Goal: Task Accomplishment & Management: Use online tool/utility

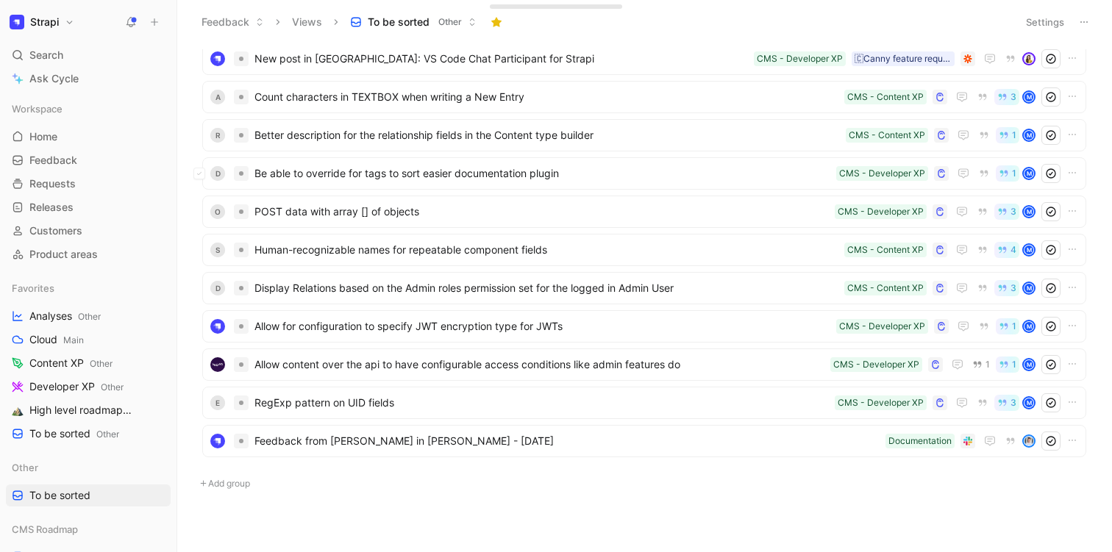
scroll to position [381, 0]
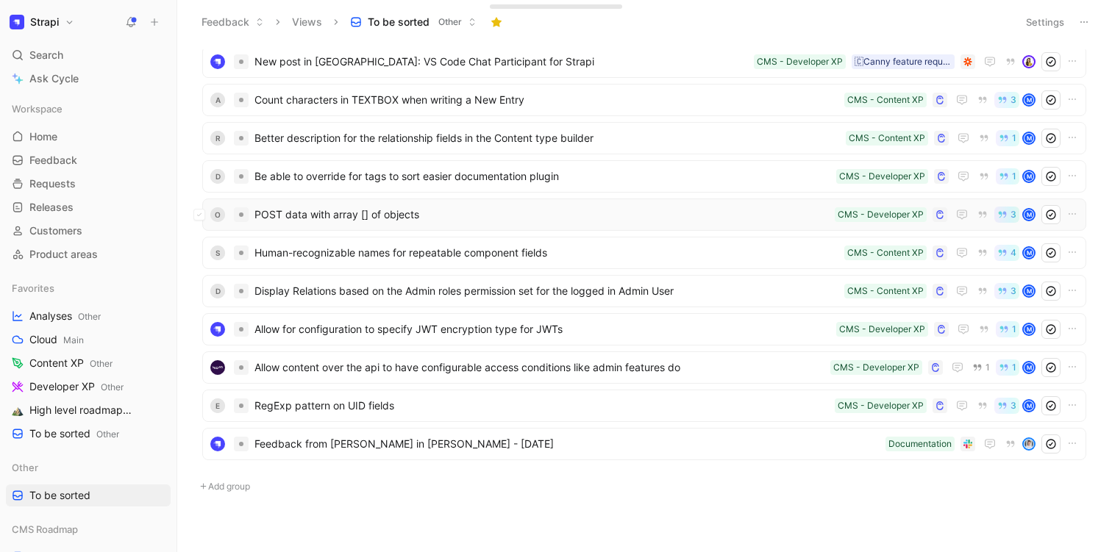
click at [383, 210] on span "POST data with array [] of objects" at bounding box center [541, 215] width 574 height 18
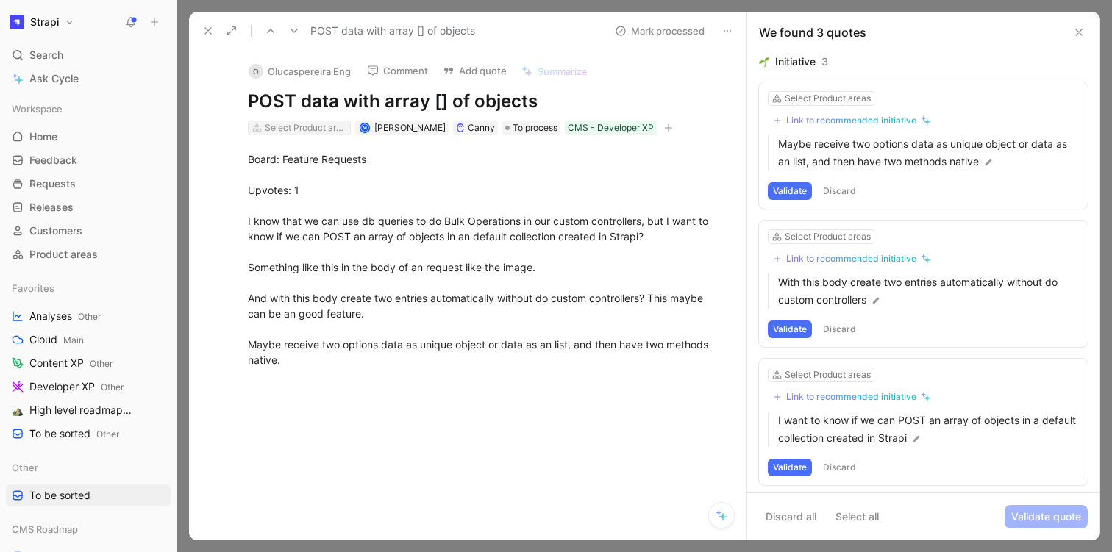
click at [275, 123] on div "Select Product areas" at bounding box center [306, 128] width 82 height 15
type input "data"
click at [288, 203] on mark "Data" at bounding box center [283, 205] width 23 height 12
click at [202, 28] on icon at bounding box center [208, 31] width 12 height 12
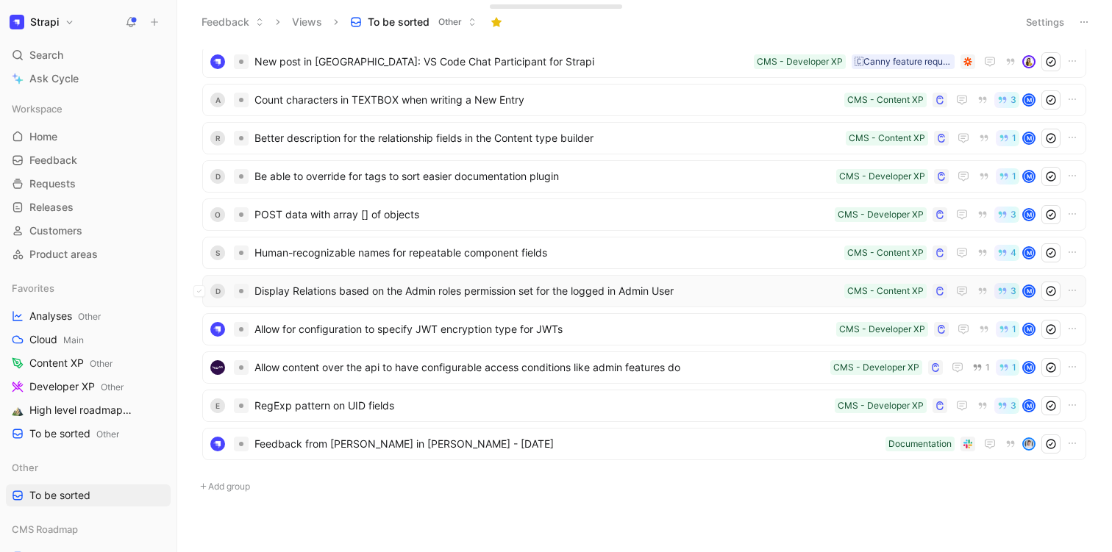
click at [324, 292] on span "Display Relations based on the Admin roles permission set for the logged in Adm…" at bounding box center [546, 291] width 584 height 18
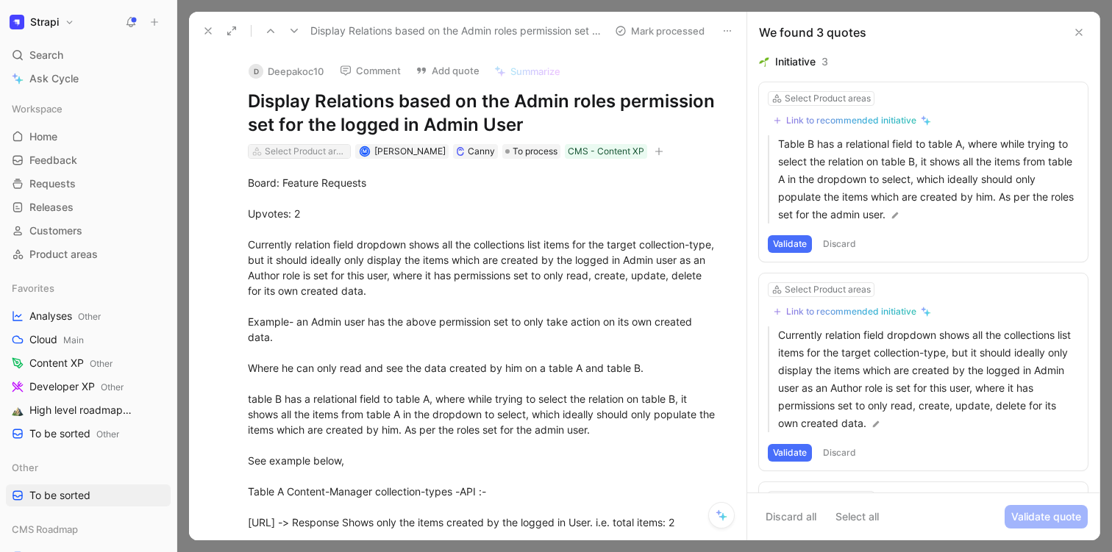
click at [293, 155] on div "Select Product areas" at bounding box center [306, 151] width 82 height 15
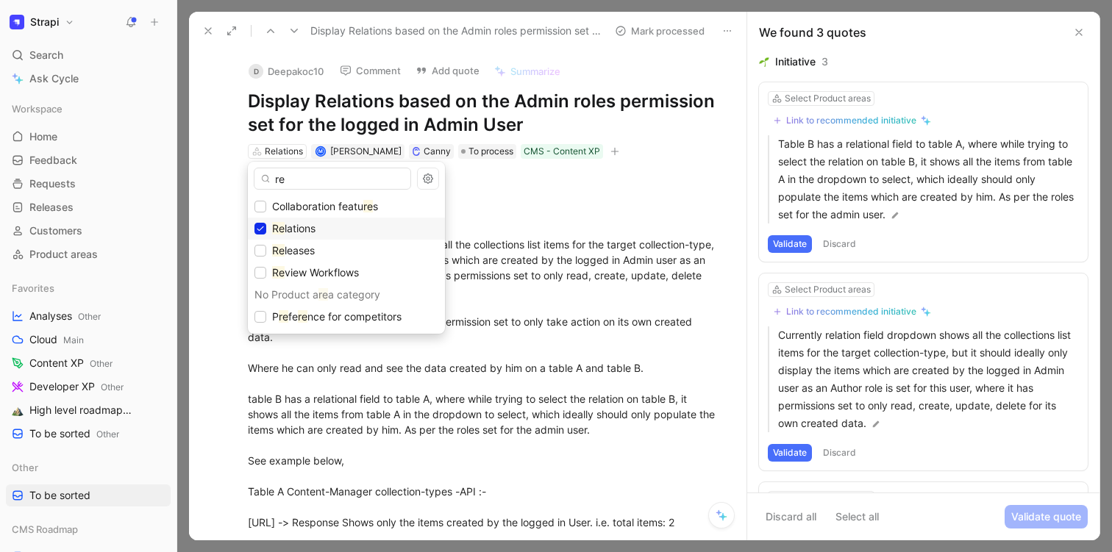
type input "r"
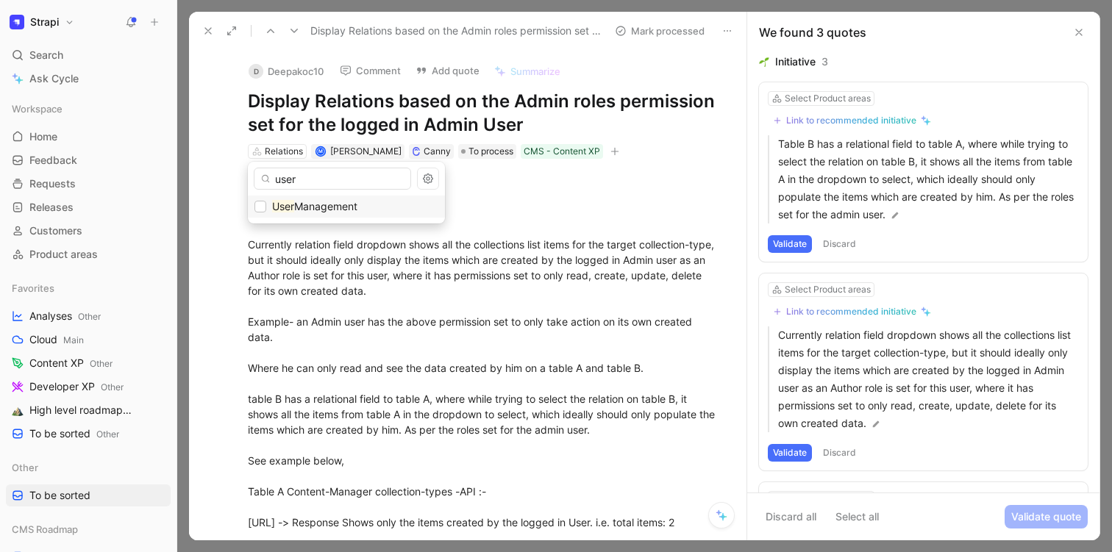
type input "user"
click at [293, 204] on mark "User" at bounding box center [283, 206] width 22 height 12
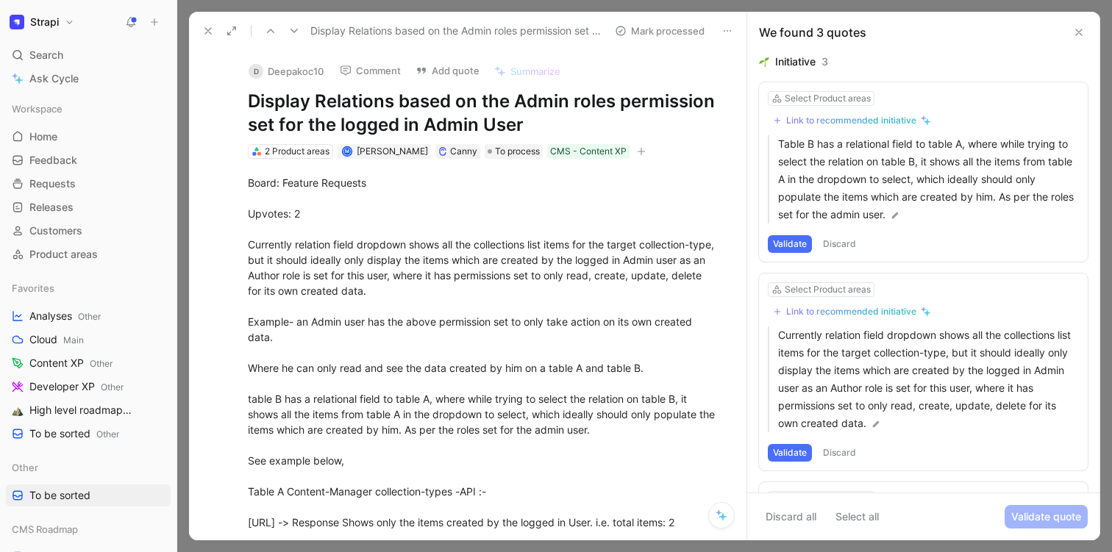
click at [203, 35] on icon at bounding box center [208, 31] width 12 height 12
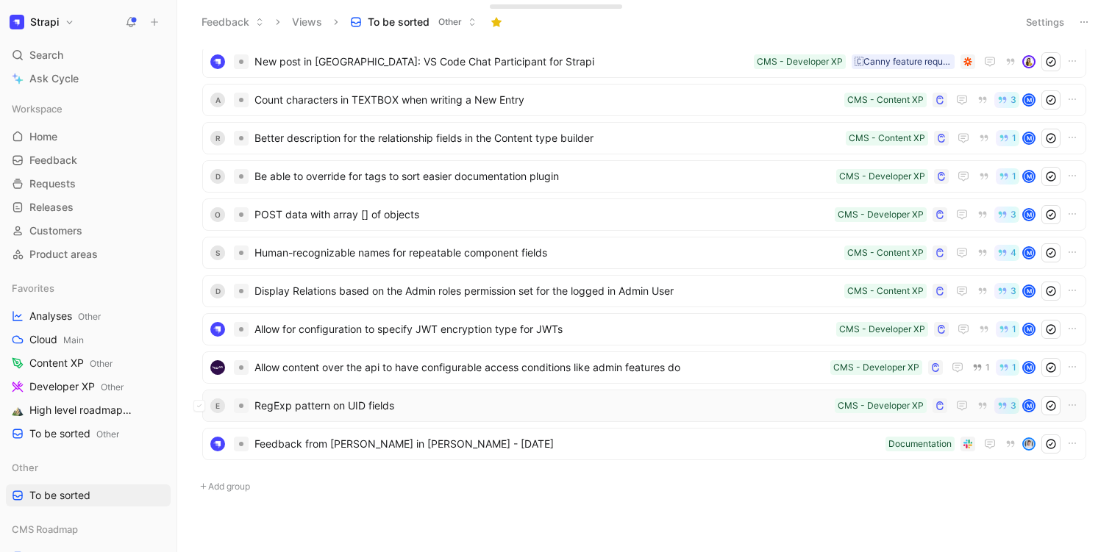
click at [360, 394] on div "E RegExp pattern on UID fields CMS - Developer XP 3 M" at bounding box center [644, 406] width 884 height 32
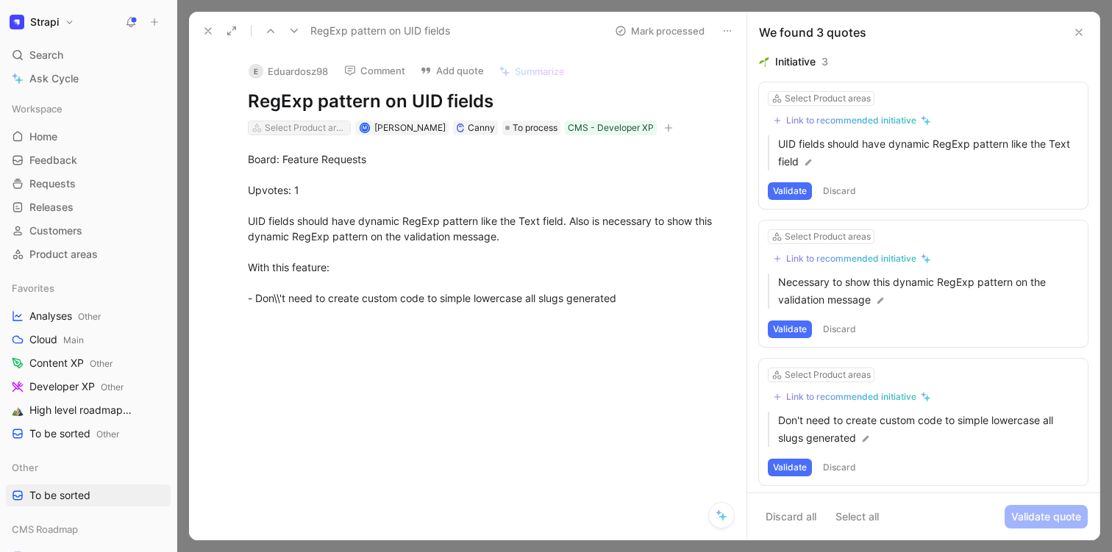
click at [283, 132] on div "Select Product areas" at bounding box center [306, 128] width 82 height 15
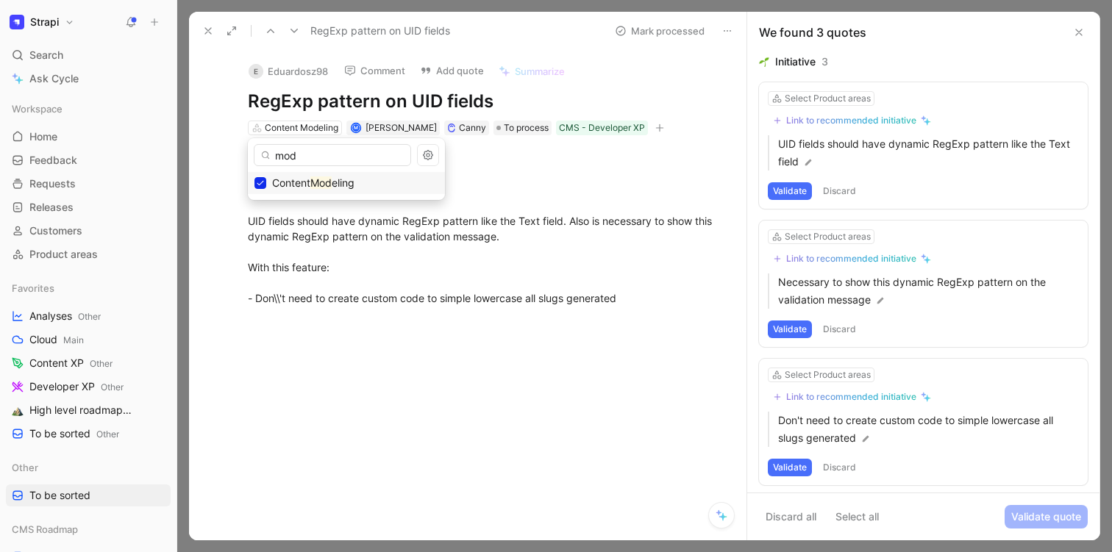
type input "mod"
click at [203, 22] on button at bounding box center [208, 31] width 21 height 21
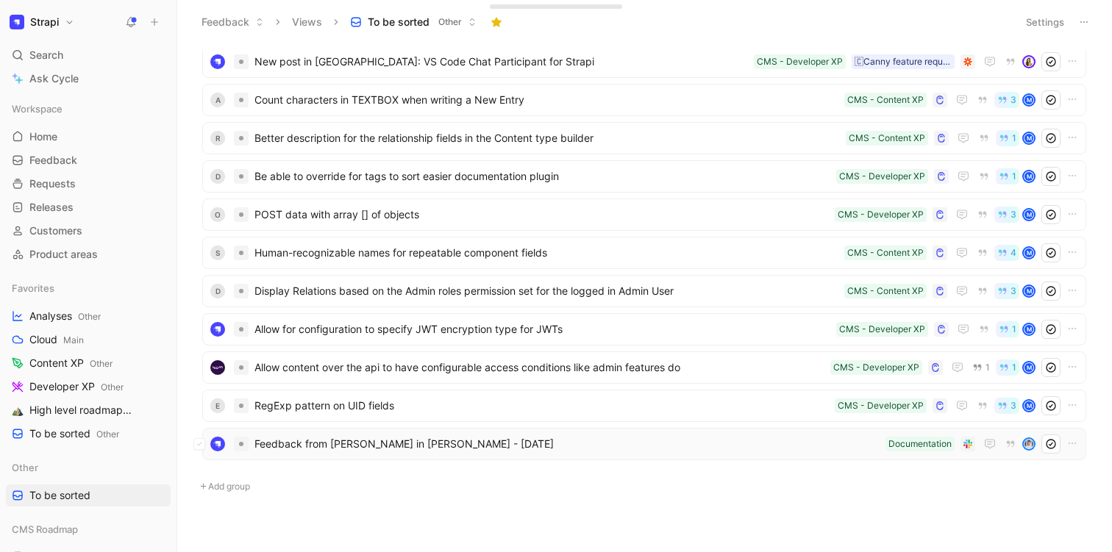
click at [361, 430] on div "Feedback from Jim Laurie in Slack - 12/12/2023 Documentation" at bounding box center [644, 444] width 884 height 32
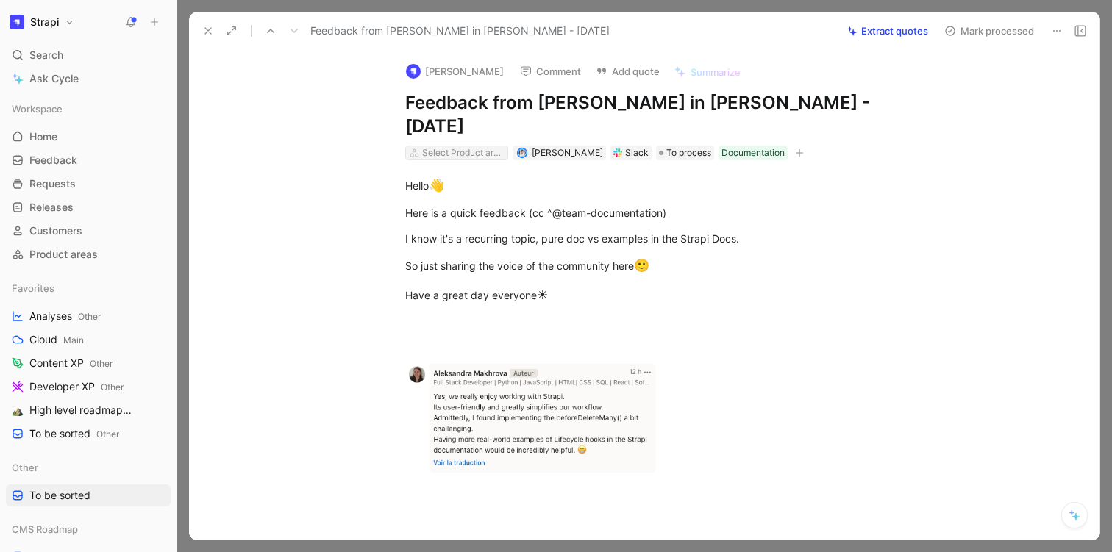
click at [462, 146] on div "Select Product areas" at bounding box center [463, 153] width 82 height 15
type input "suppor"
click at [462, 190] on span "Documentation &" at bounding box center [470, 184] width 82 height 12
click at [212, 29] on icon at bounding box center [208, 31] width 12 height 12
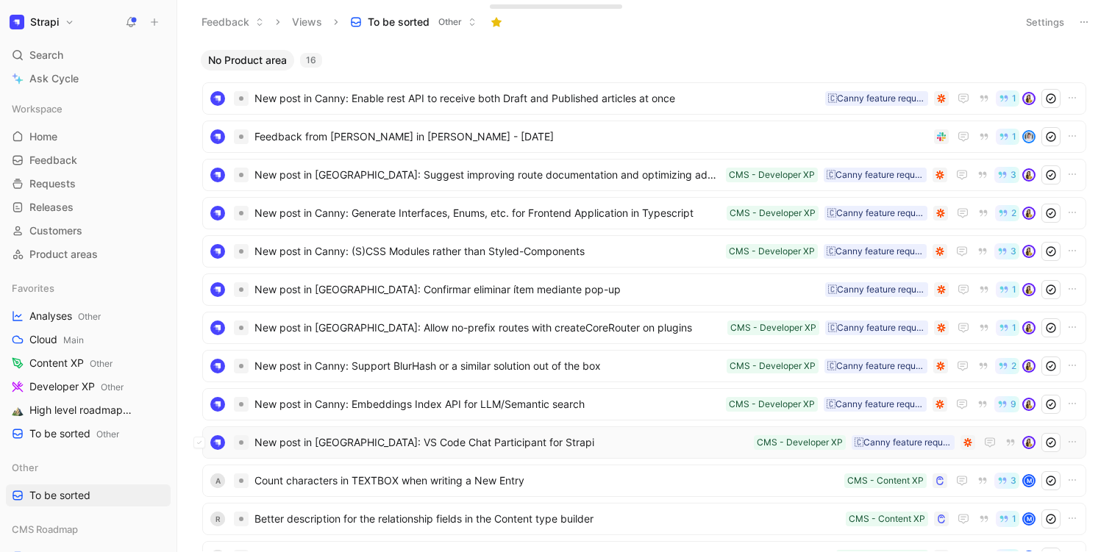
scroll to position [245, 0]
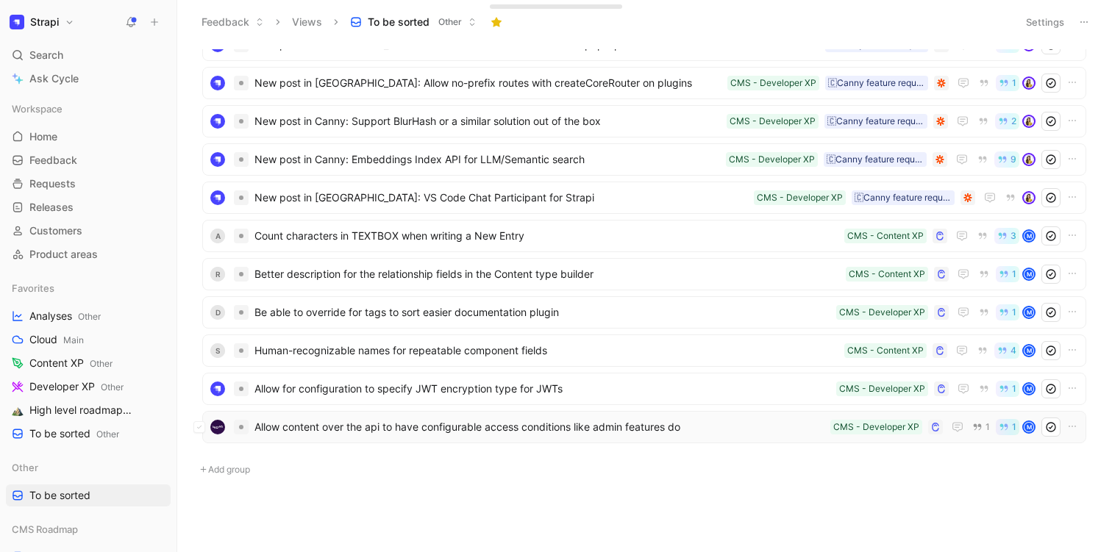
click at [416, 411] on div "Allow content over the api to have configurable access conditions like admin fe…" at bounding box center [644, 427] width 884 height 32
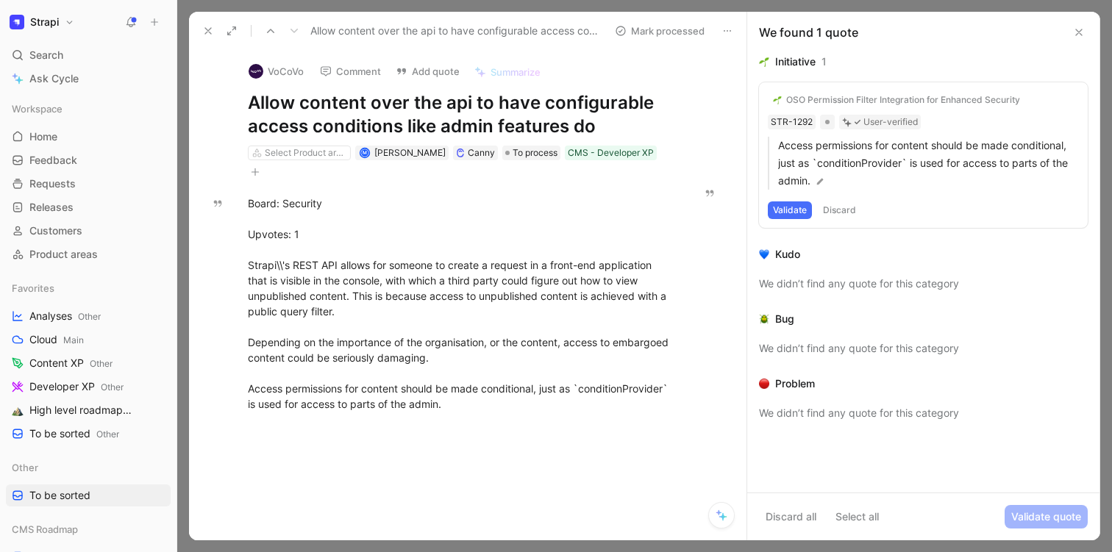
click at [204, 32] on icon at bounding box center [208, 31] width 12 height 12
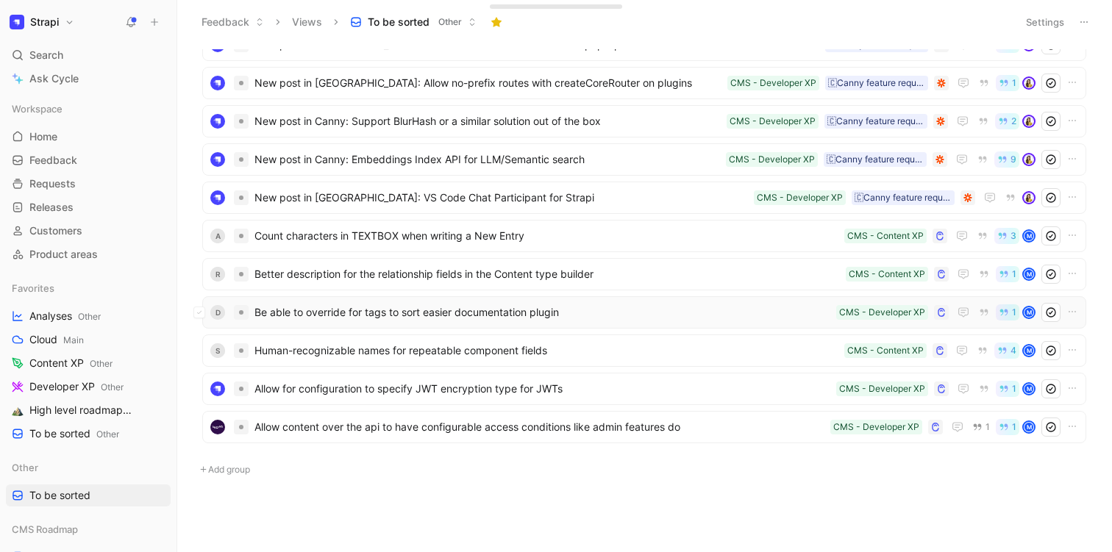
click at [297, 324] on div "D Be able to override for tags to sort easier documentation plugin CMS - Develo…" at bounding box center [644, 312] width 884 height 32
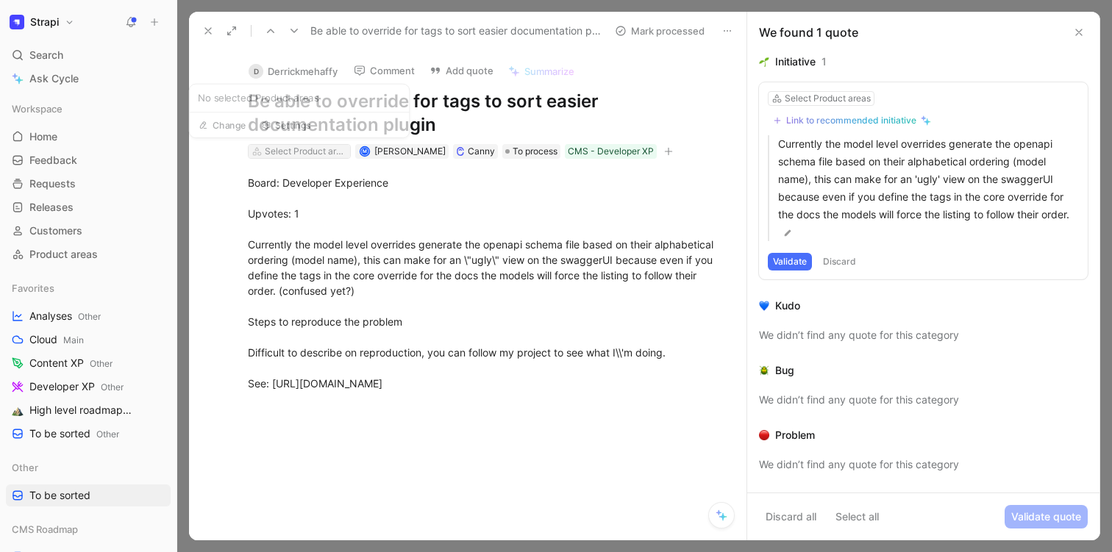
click at [301, 154] on div "Select Product areas" at bounding box center [306, 151] width 82 height 15
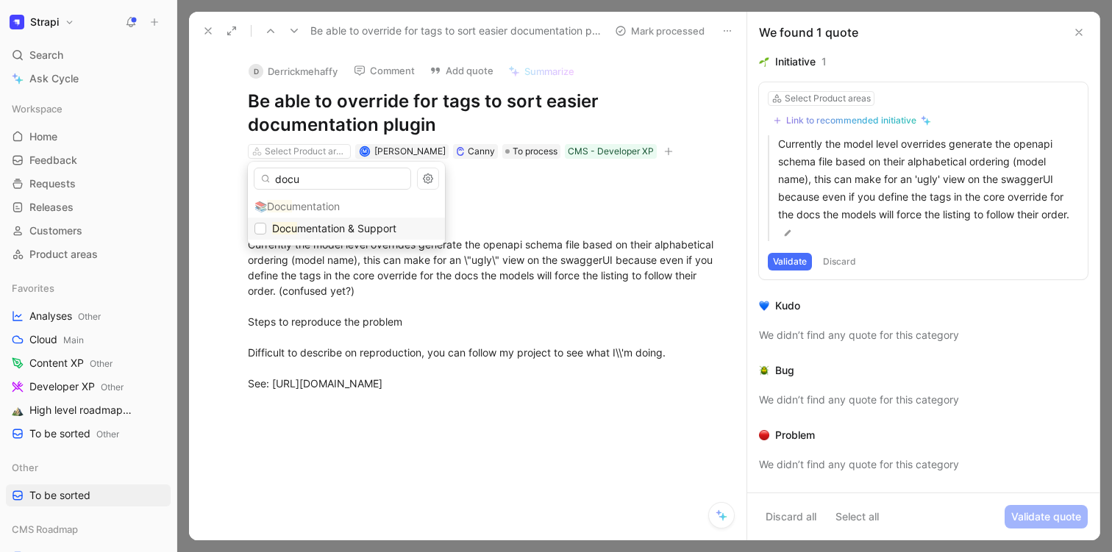
type input "docu"
click at [309, 223] on span "mentation & Support" at bounding box center [346, 228] width 99 height 12
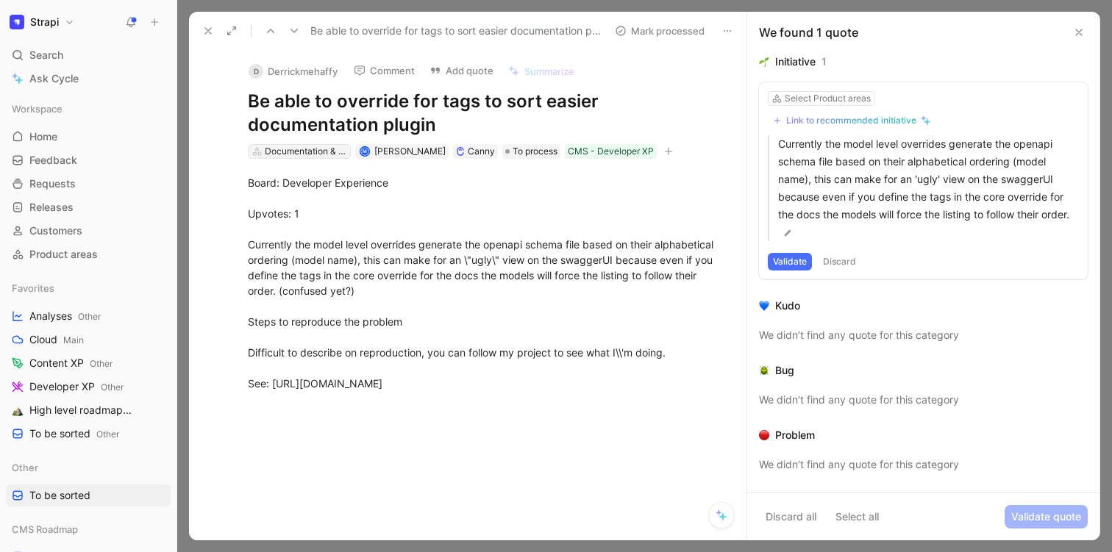
click at [287, 145] on div "Documentation & Support" at bounding box center [306, 151] width 82 height 15
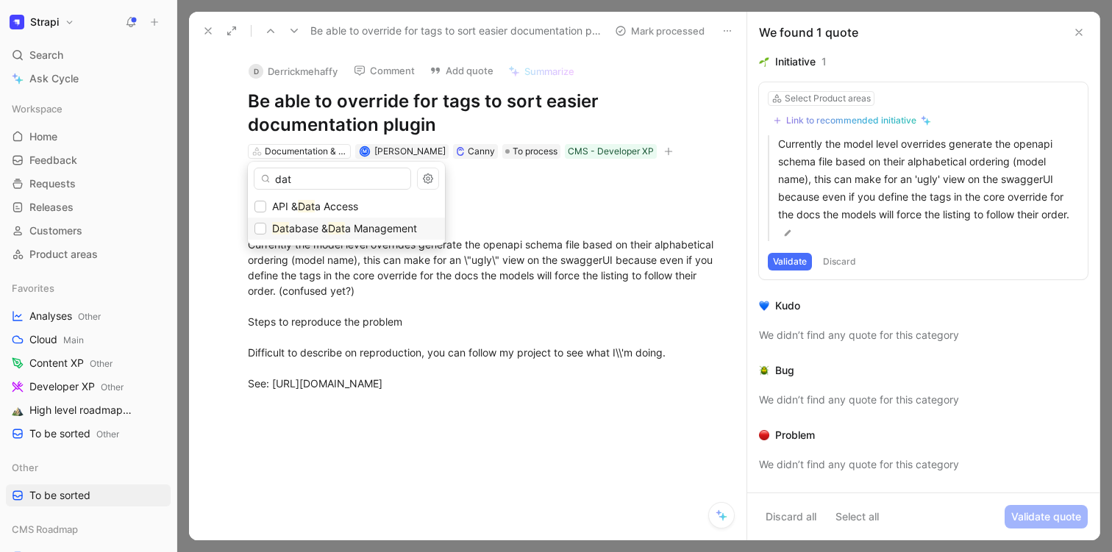
type input "dat"
click at [302, 226] on span "abase &" at bounding box center [308, 228] width 39 height 12
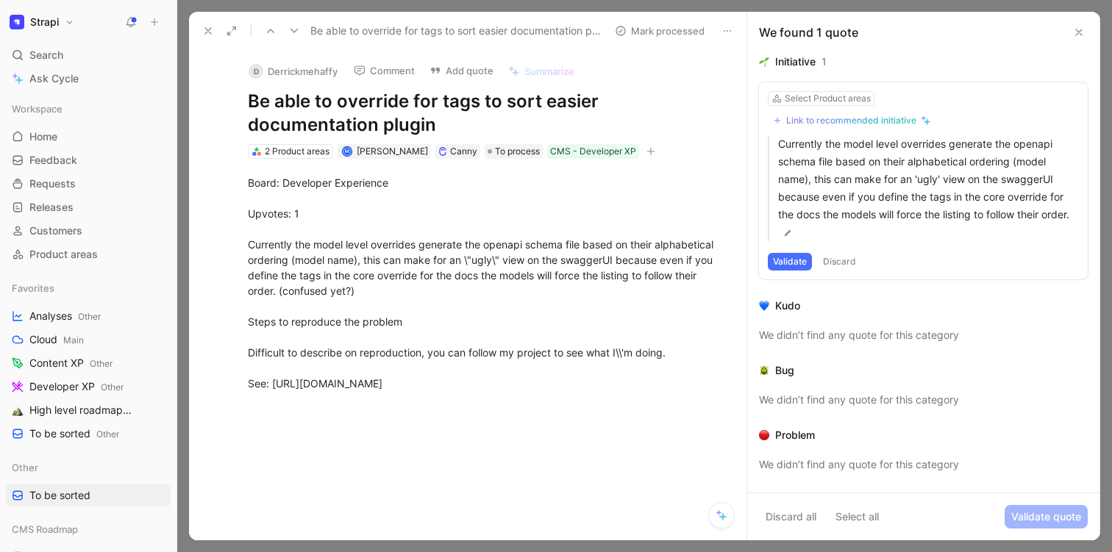
click at [205, 29] on icon at bounding box center [208, 31] width 12 height 12
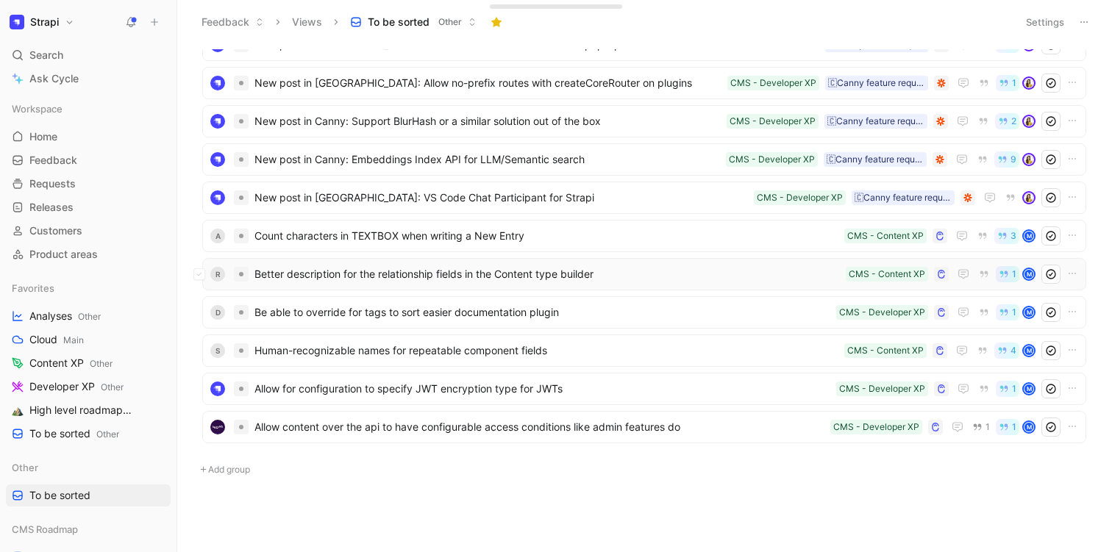
click at [416, 285] on div "R Better description for the relationship fields in the Content type builder CM…" at bounding box center [644, 274] width 884 height 32
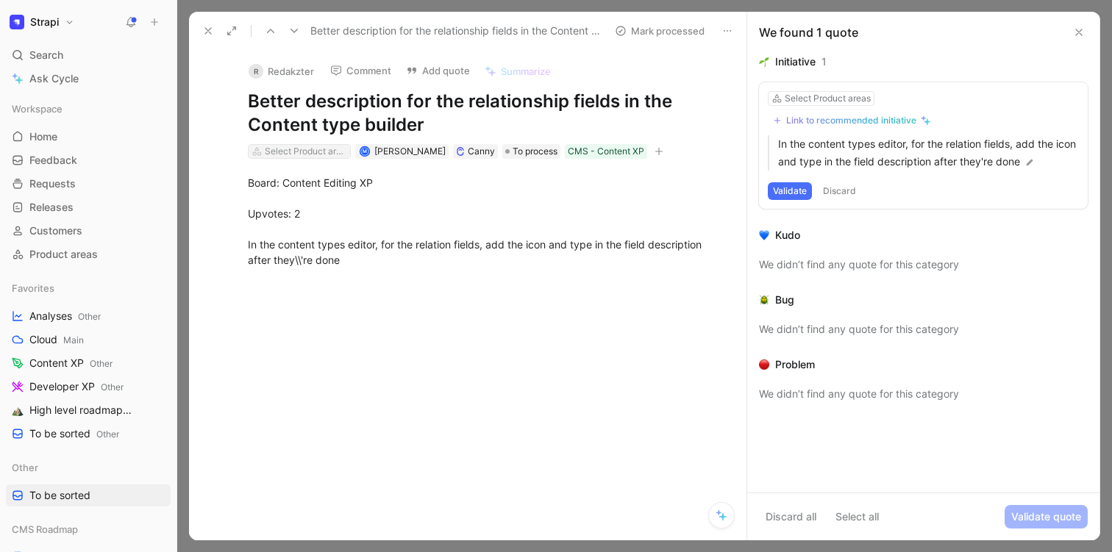
click at [331, 145] on div "Select Product areas" at bounding box center [306, 151] width 82 height 15
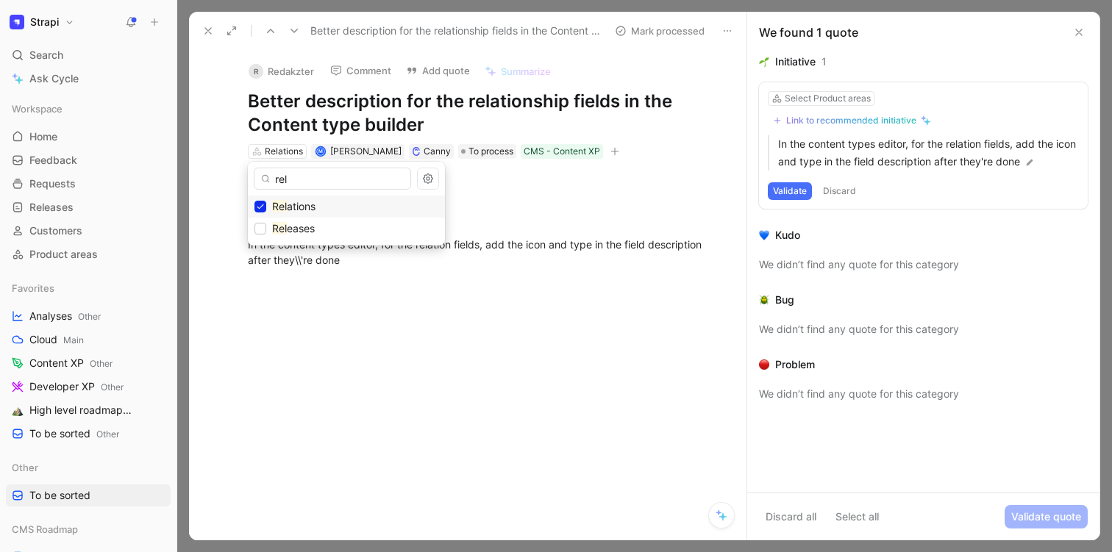
click at [332, 176] on input "rel" at bounding box center [332, 179] width 157 height 22
type input "mode"
click at [202, 34] on icon at bounding box center [208, 31] width 12 height 12
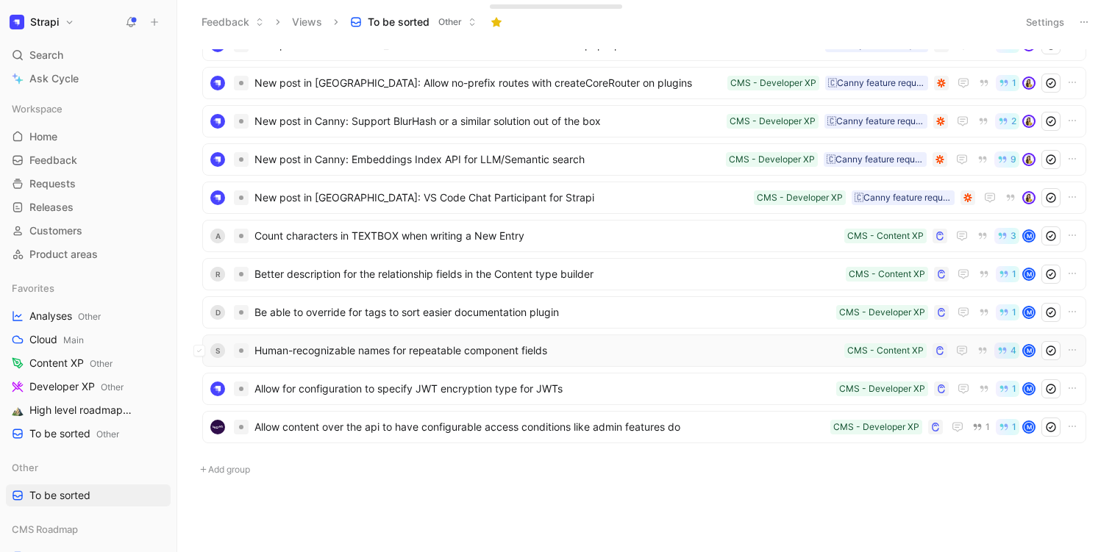
click at [438, 356] on span "Human-recognizable names for repeatable component fields" at bounding box center [546, 351] width 584 height 18
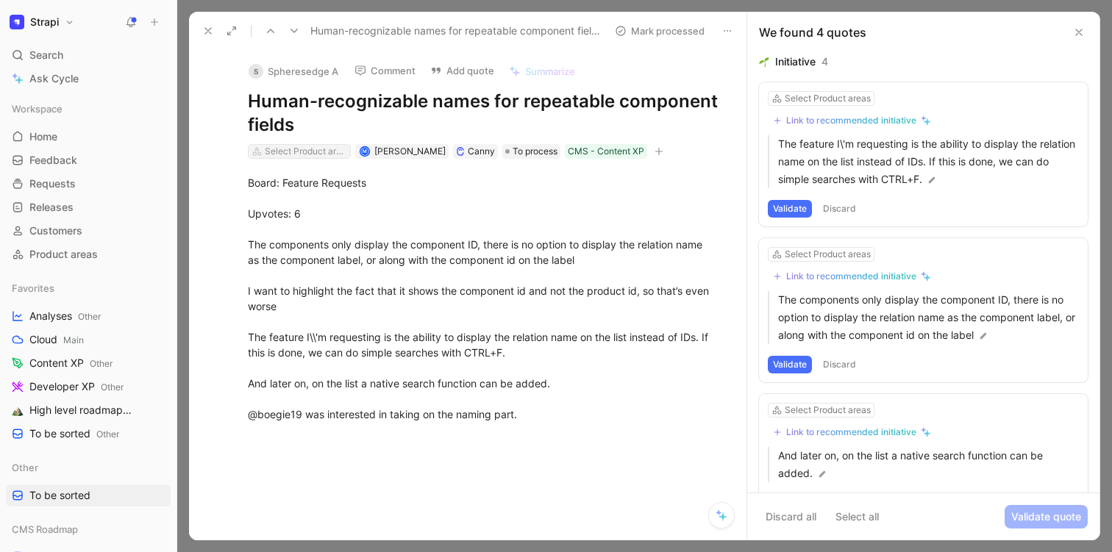
click at [300, 156] on div "Select Product areas" at bounding box center [306, 151] width 82 height 15
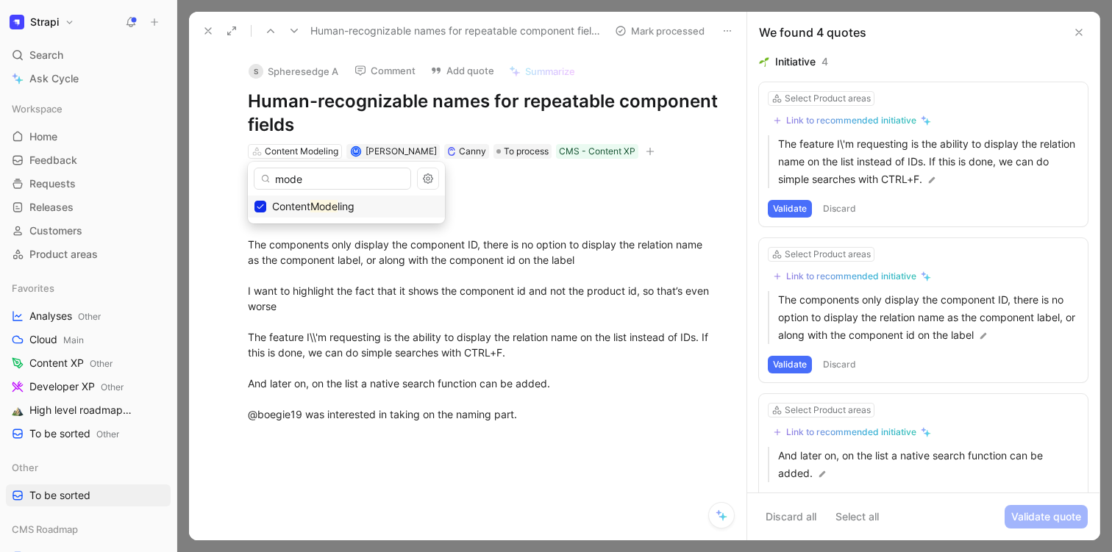
type input "mode"
click at [204, 24] on button at bounding box center [208, 31] width 21 height 21
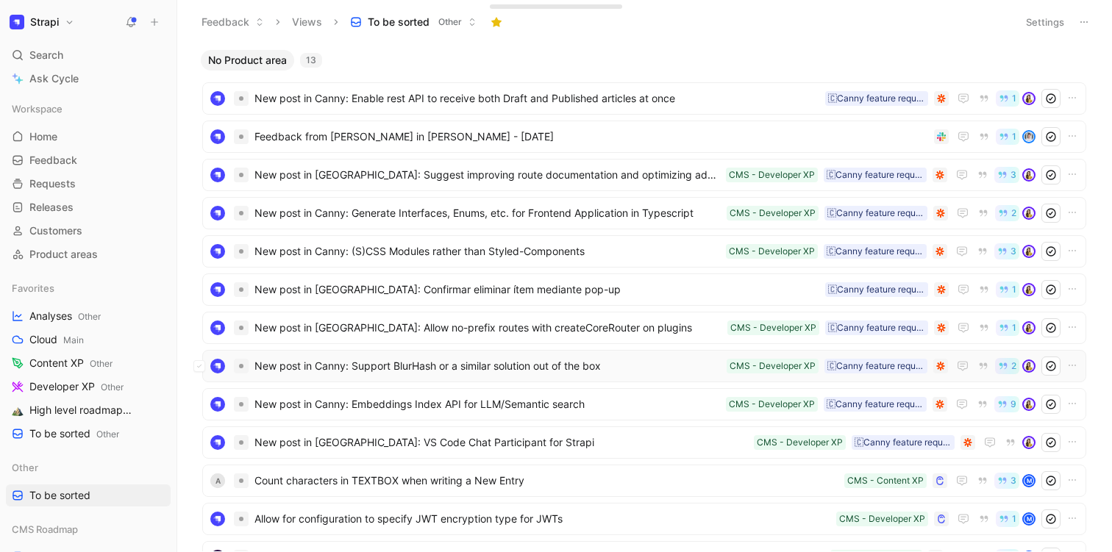
click at [398, 373] on span "New post in Canny: Support BlurHash or a similar solution out of the box" at bounding box center [487, 366] width 466 height 18
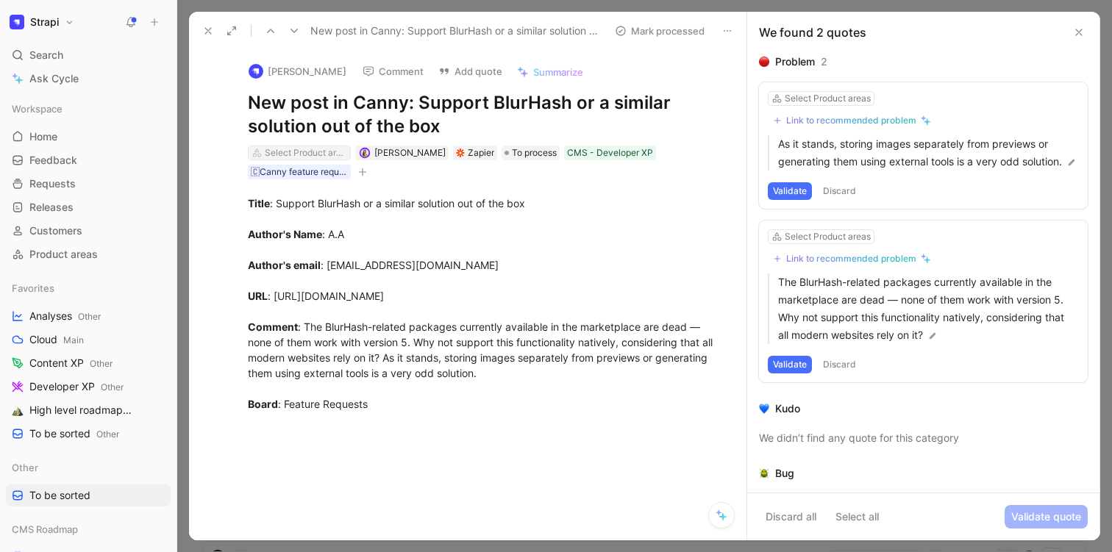
click at [321, 149] on div "Select Product areas" at bounding box center [306, 153] width 82 height 15
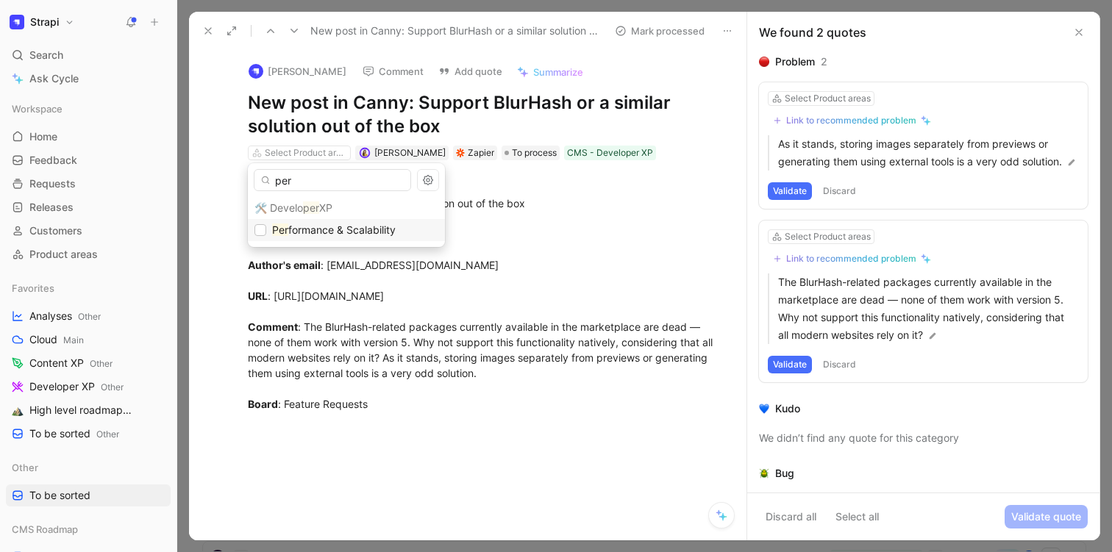
type input "per"
click at [322, 235] on span "formance & Scalability" at bounding box center [341, 230] width 107 height 12
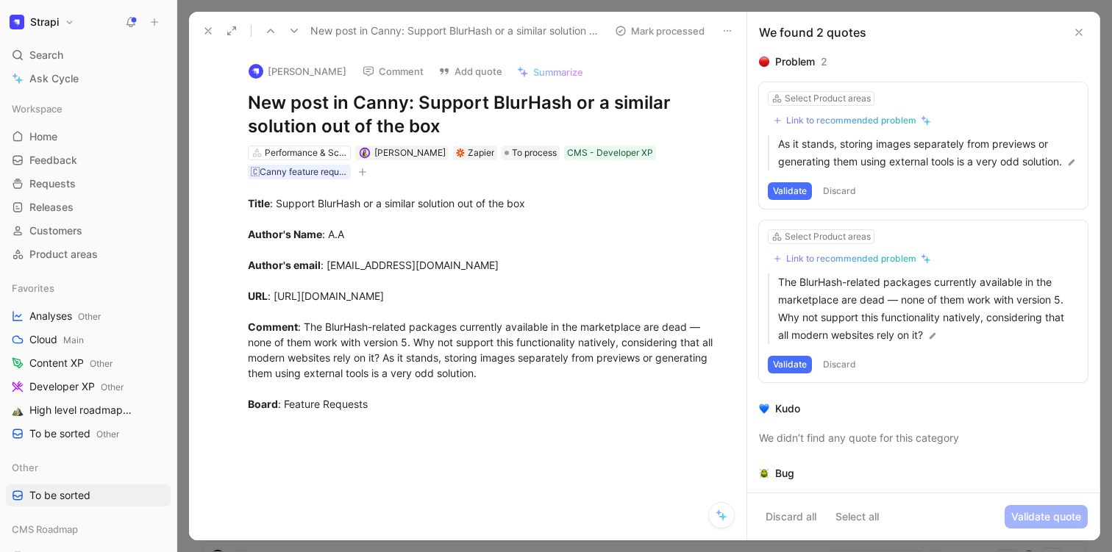
click at [205, 35] on icon at bounding box center [208, 31] width 12 height 12
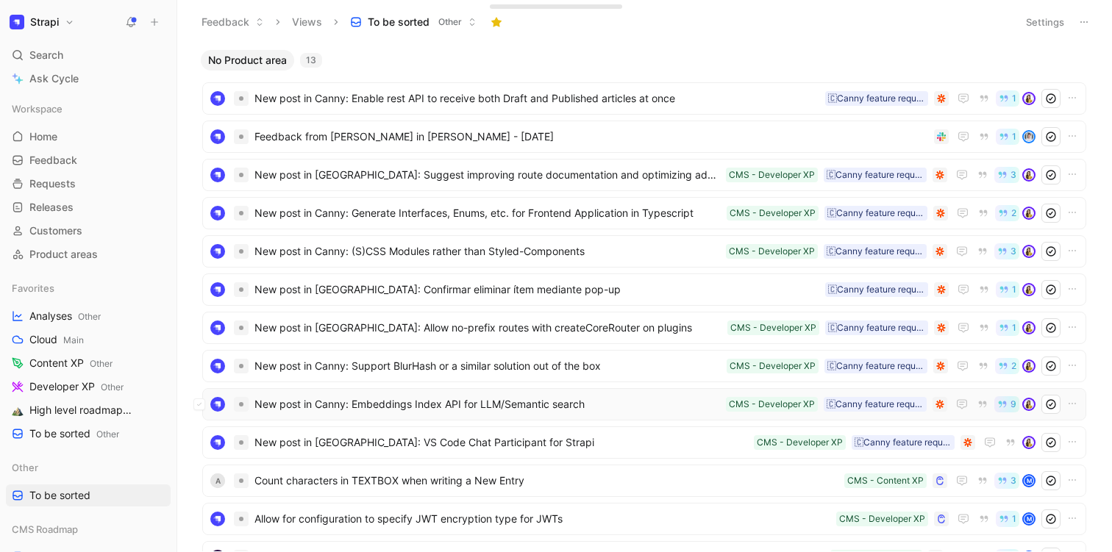
click at [374, 411] on span "New post in Canny: Embeddings Index API for LLM/Semantic search" at bounding box center [486, 405] width 465 height 18
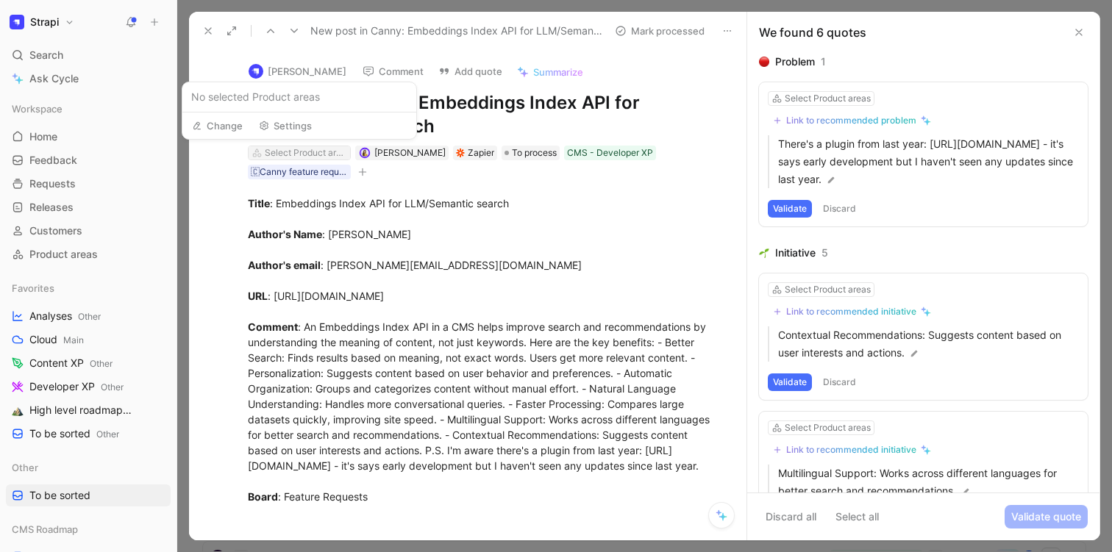
click at [314, 149] on div "Select Product areas" at bounding box center [306, 153] width 82 height 15
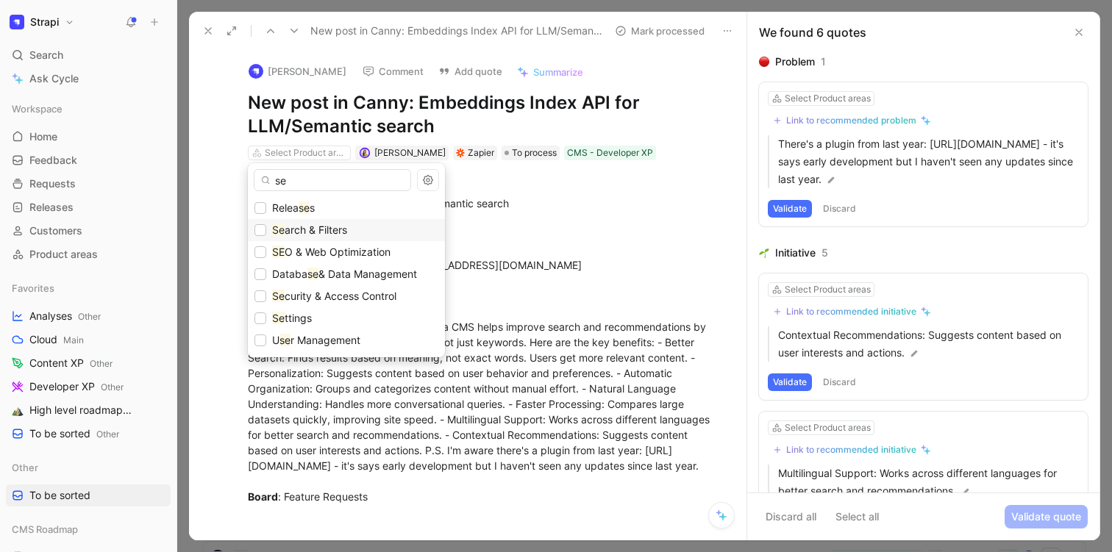
type input "se"
click at [308, 227] on span "arch & Filters" at bounding box center [316, 230] width 62 height 12
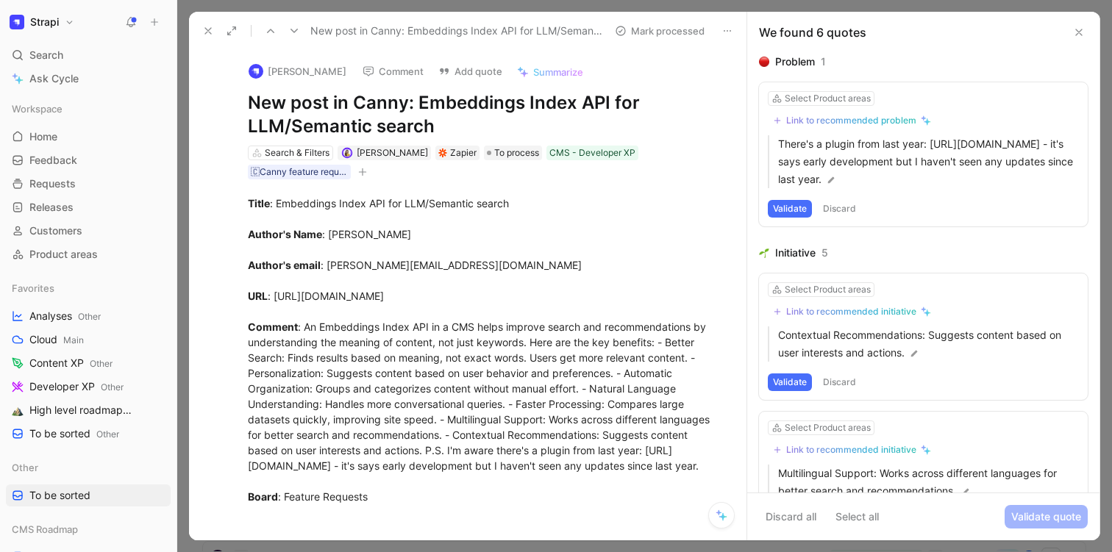
click at [206, 27] on icon at bounding box center [208, 31] width 12 height 12
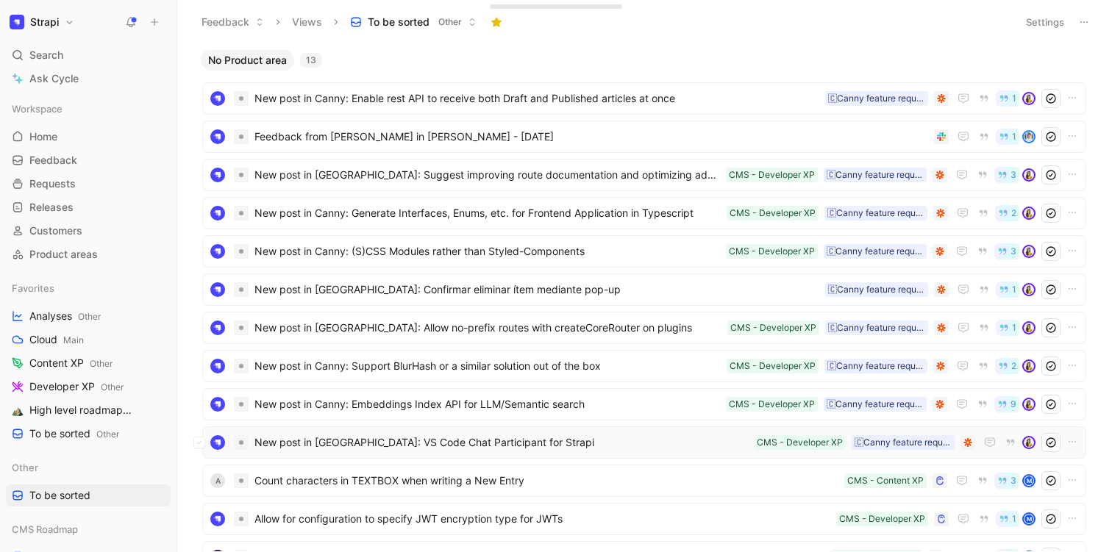
click at [421, 444] on span "New post in [GEOGRAPHIC_DATA]: VS Code Chat Participant for Strapi" at bounding box center [500, 443] width 493 height 18
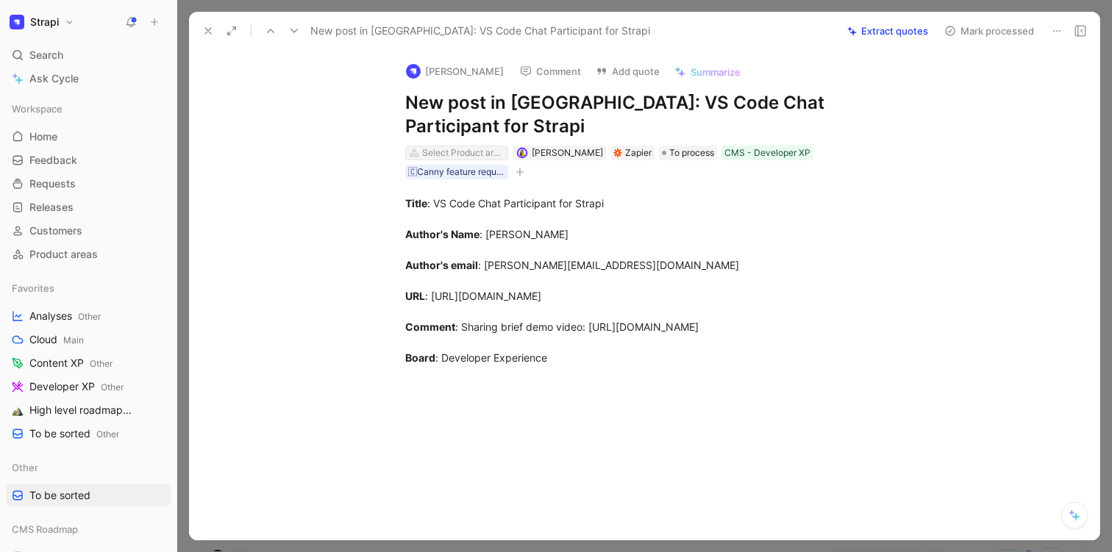
click at [454, 146] on div "Select Product areas" at bounding box center [463, 153] width 82 height 15
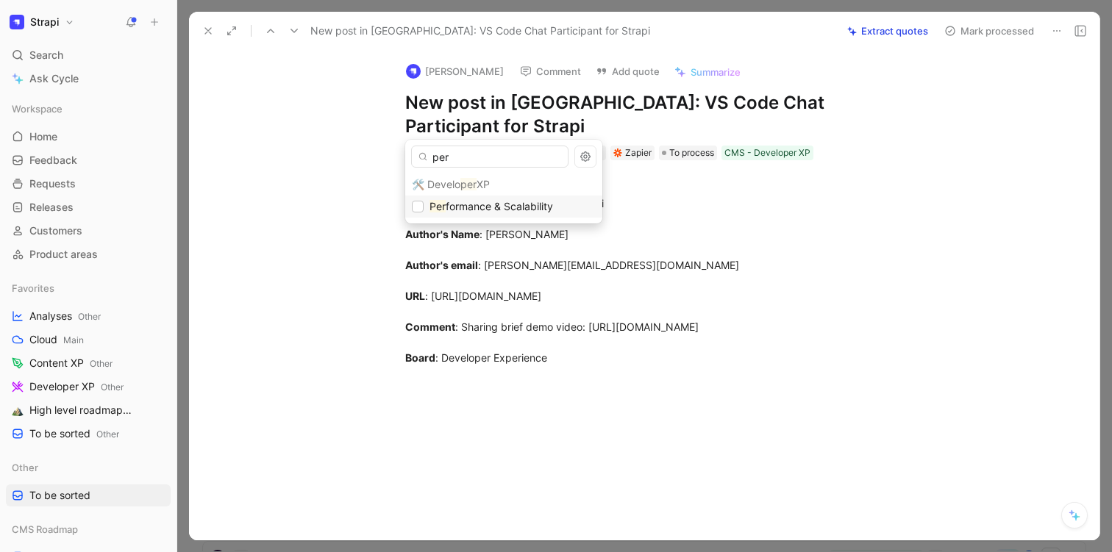
type input "per"
click at [436, 201] on mark "Per" at bounding box center [437, 206] width 16 height 12
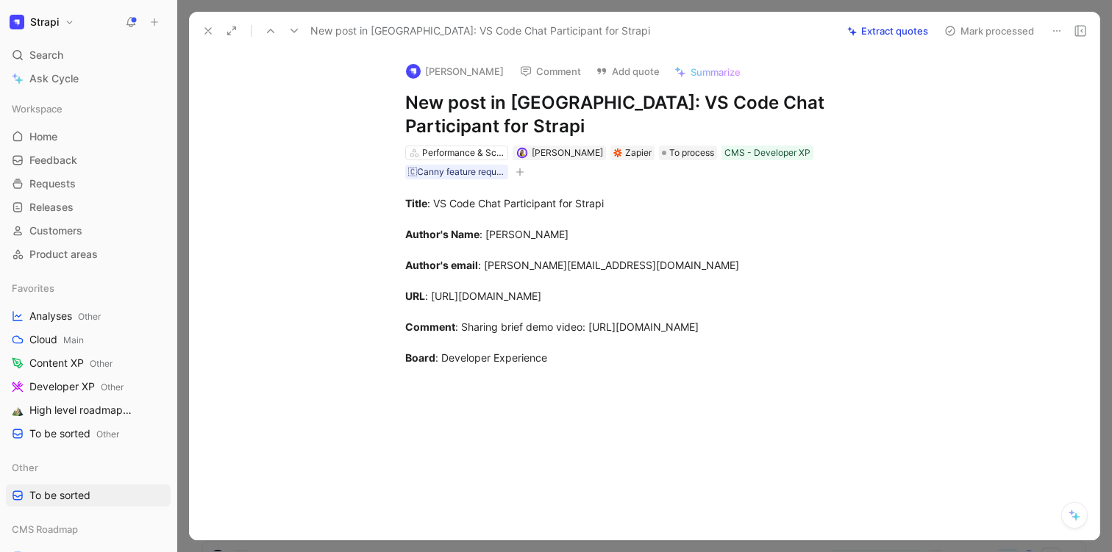
click at [211, 38] on button at bounding box center [208, 31] width 21 height 21
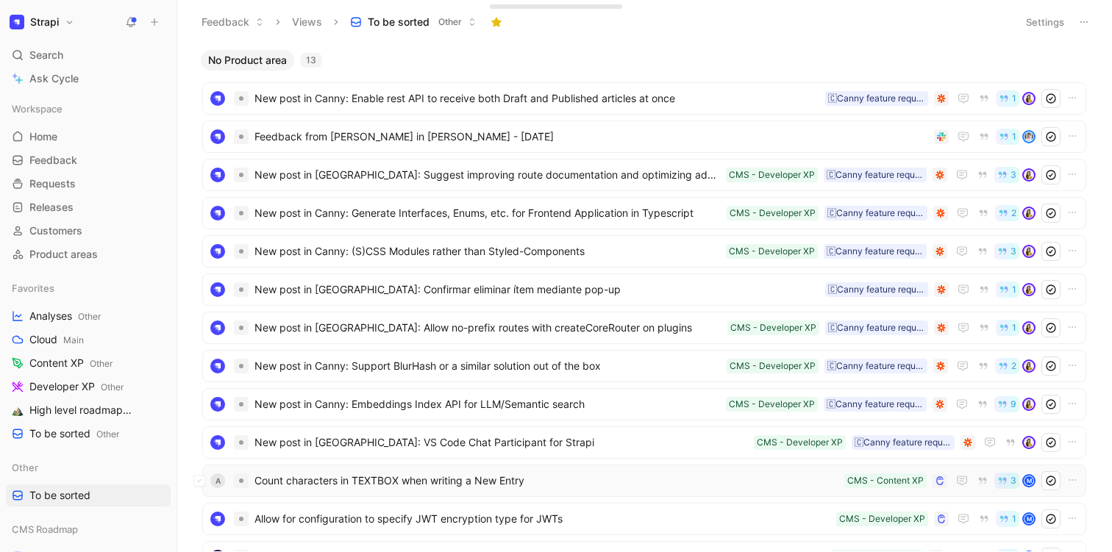
click at [458, 488] on span "Count characters in TEXTBOX when writing a New Entry" at bounding box center [546, 481] width 584 height 18
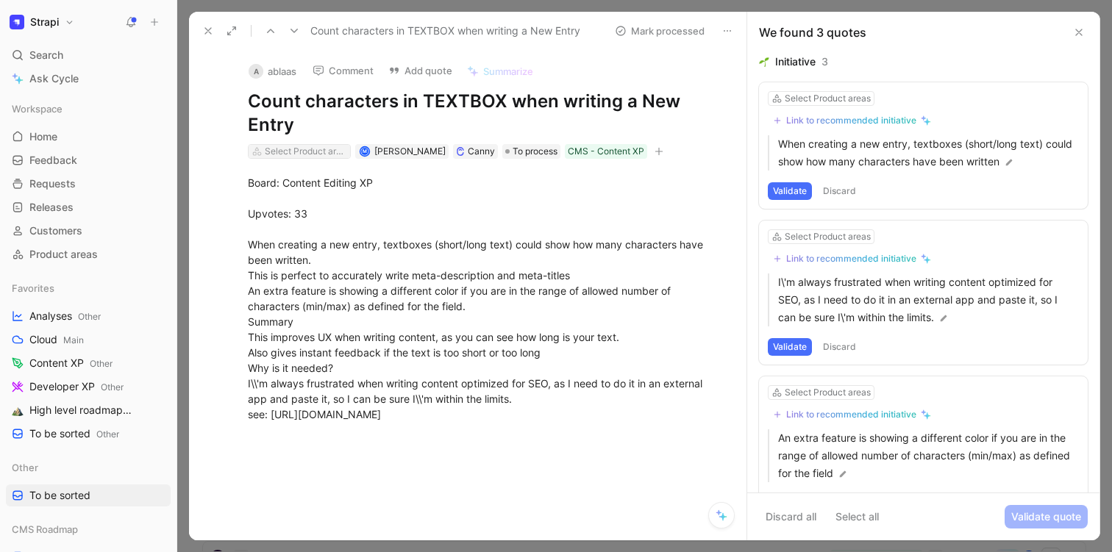
click at [314, 155] on div "Select Product areas" at bounding box center [306, 151] width 82 height 15
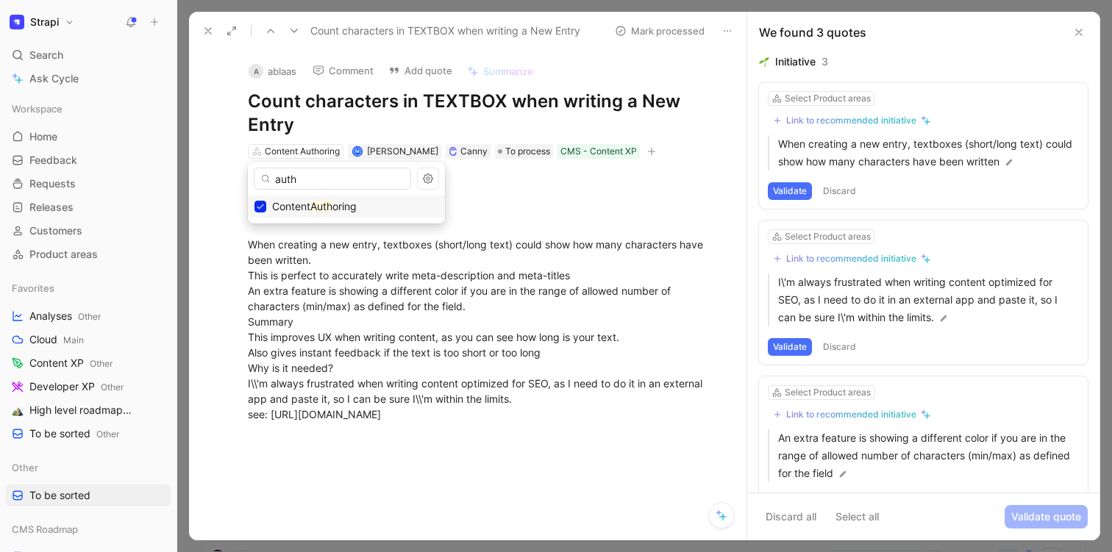
type input "auth"
click at [207, 37] on button at bounding box center [208, 31] width 21 height 21
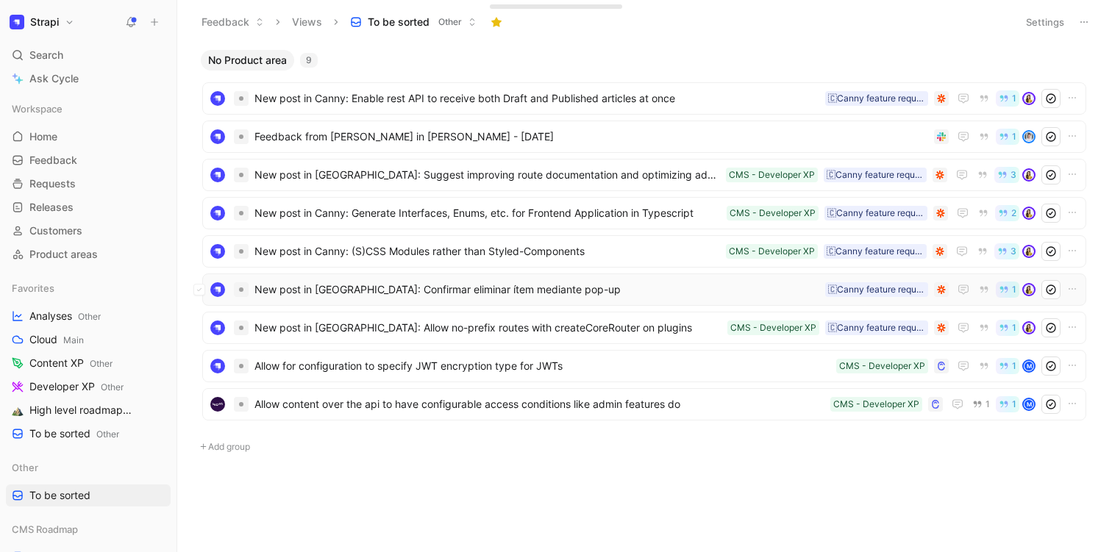
click at [453, 292] on span "New post in [GEOGRAPHIC_DATA]: Confirmar eliminar ítem mediante pop-up" at bounding box center [536, 290] width 565 height 18
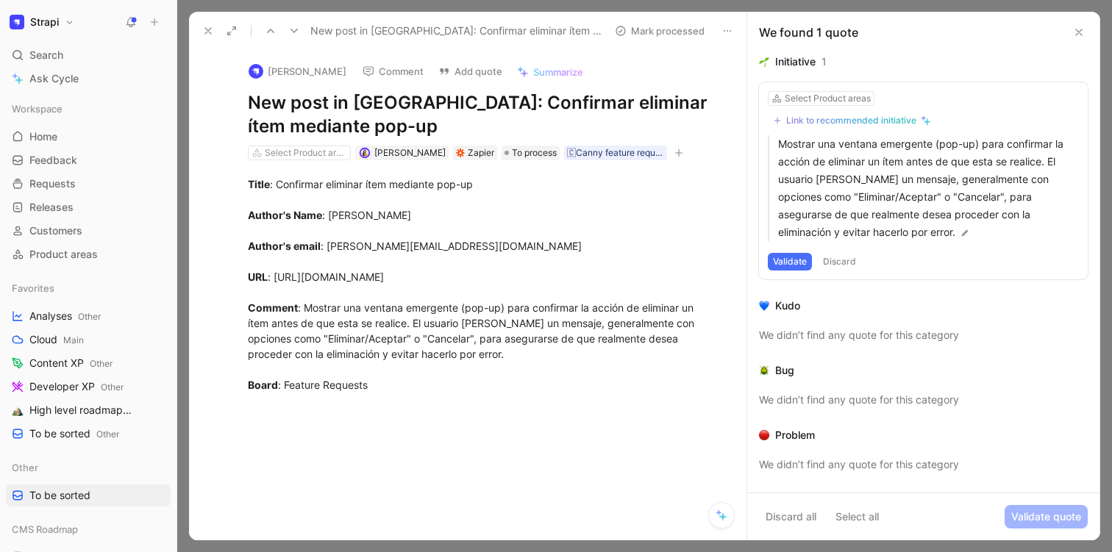
click at [209, 26] on icon at bounding box center [208, 31] width 12 height 12
